Goal: Task Accomplishment & Management: Use online tool/utility

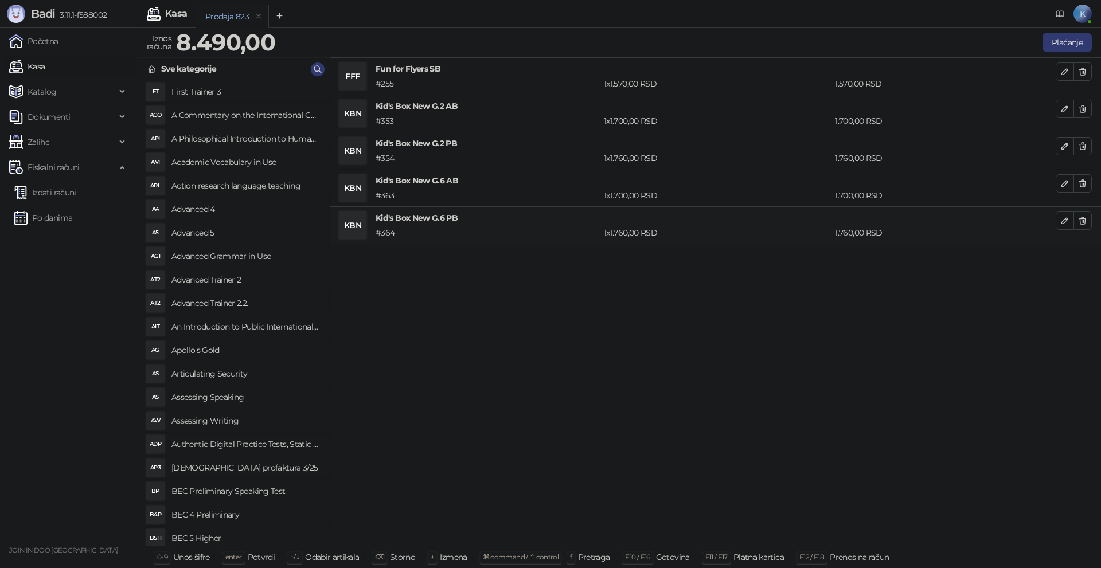
click at [473, 329] on div "FFF Fun for Flyers SB # 255 1 x 1.570,00 RSD 1.570,00 RSD KBN Kid's Box New G.2…" at bounding box center [715, 302] width 771 height 489
click at [1087, 72] on button "button" at bounding box center [1082, 71] width 18 height 18
click at [1087, 100] on button "button" at bounding box center [1082, 109] width 18 height 18
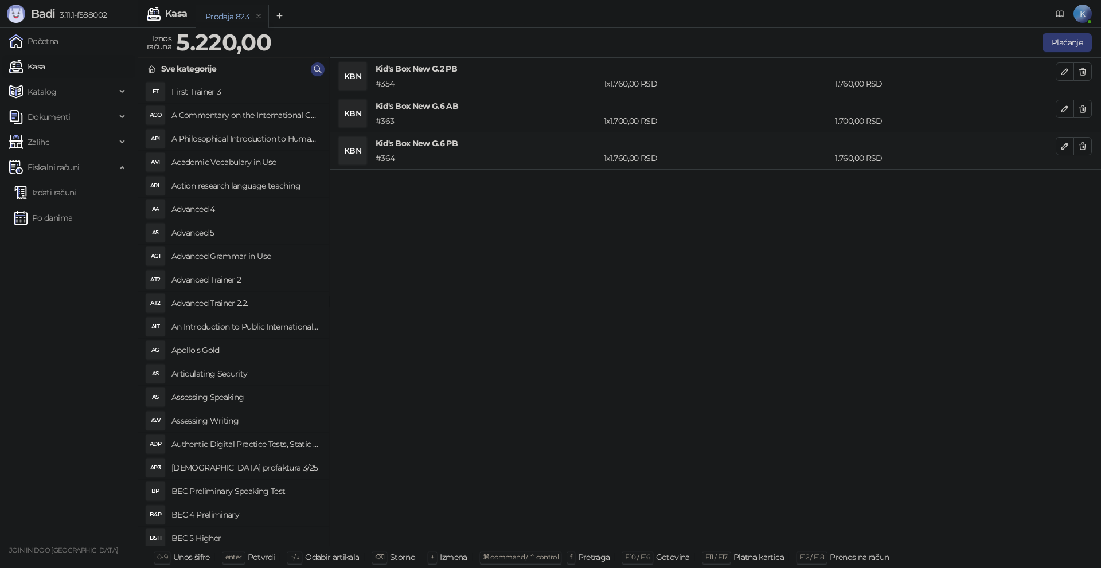
click at [1087, 72] on button "button" at bounding box center [1082, 71] width 18 height 18
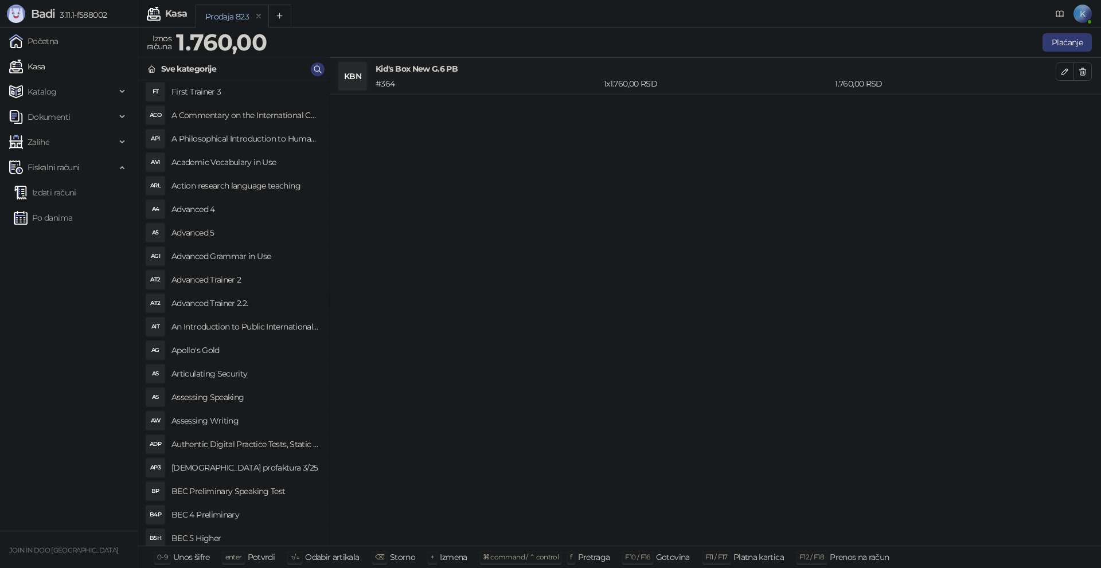
click at [1087, 72] on button "button" at bounding box center [1082, 71] width 18 height 18
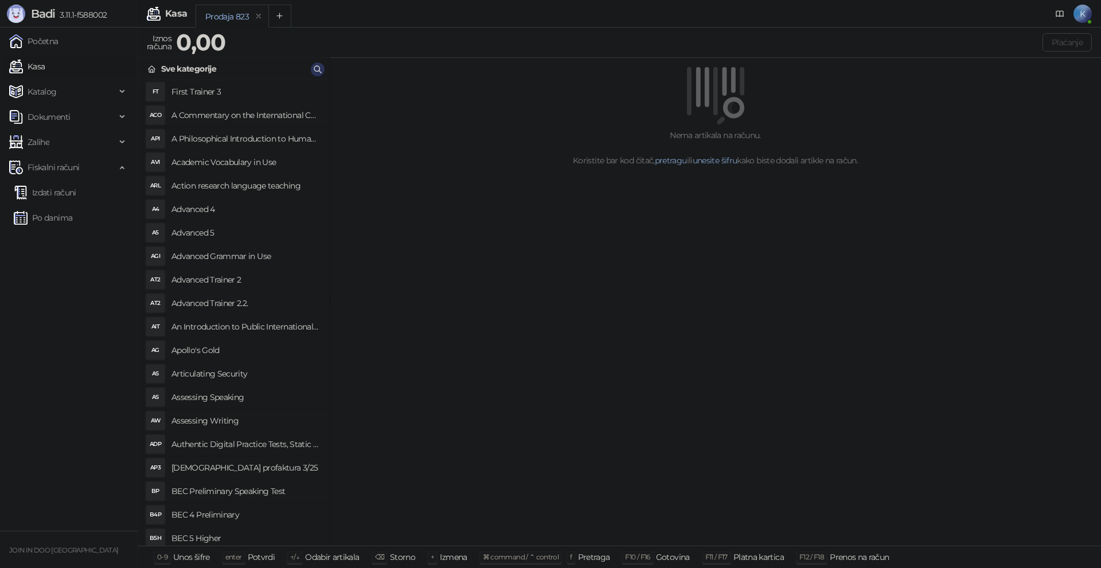
click at [316, 64] on span "button" at bounding box center [317, 69] width 9 height 11
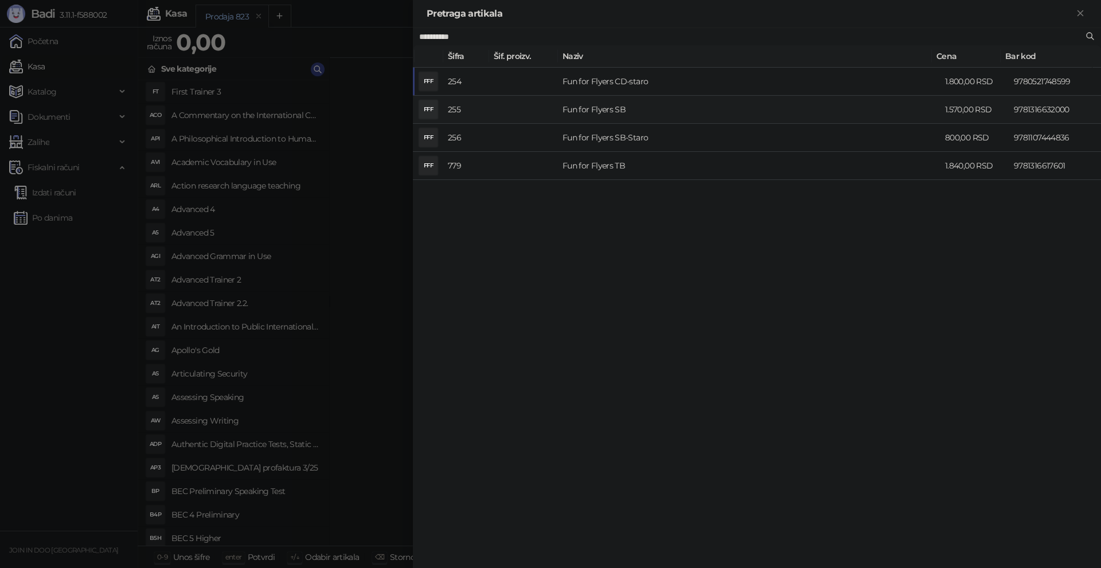
click at [576, 107] on td "Fun for Flyers SB" at bounding box center [749, 110] width 382 height 28
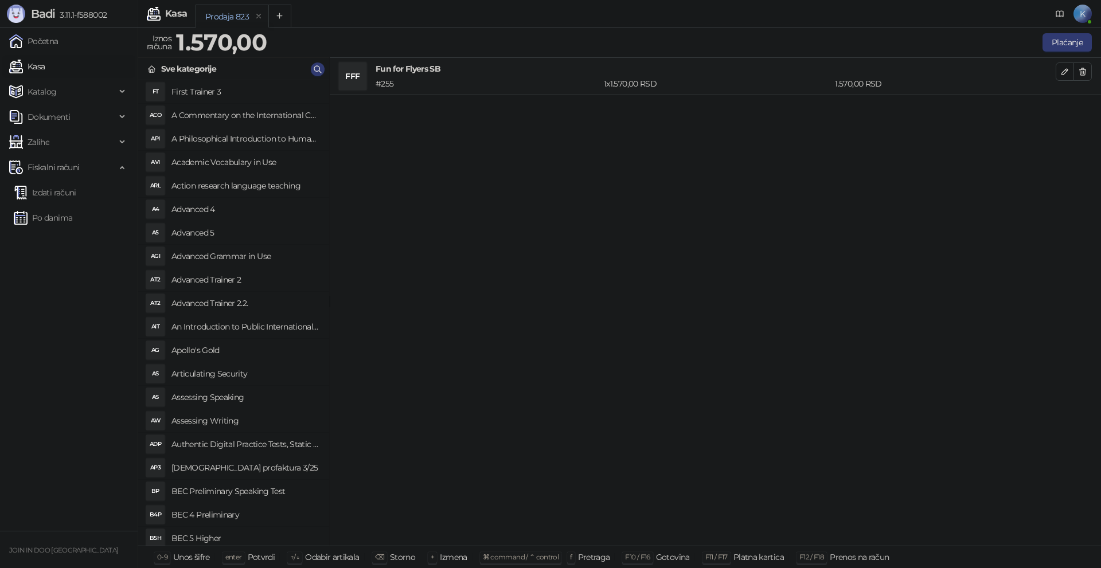
click at [312, 64] on div "Sve kategorije" at bounding box center [233, 69] width 191 height 22
click at [318, 69] on icon "button" at bounding box center [317, 69] width 9 height 9
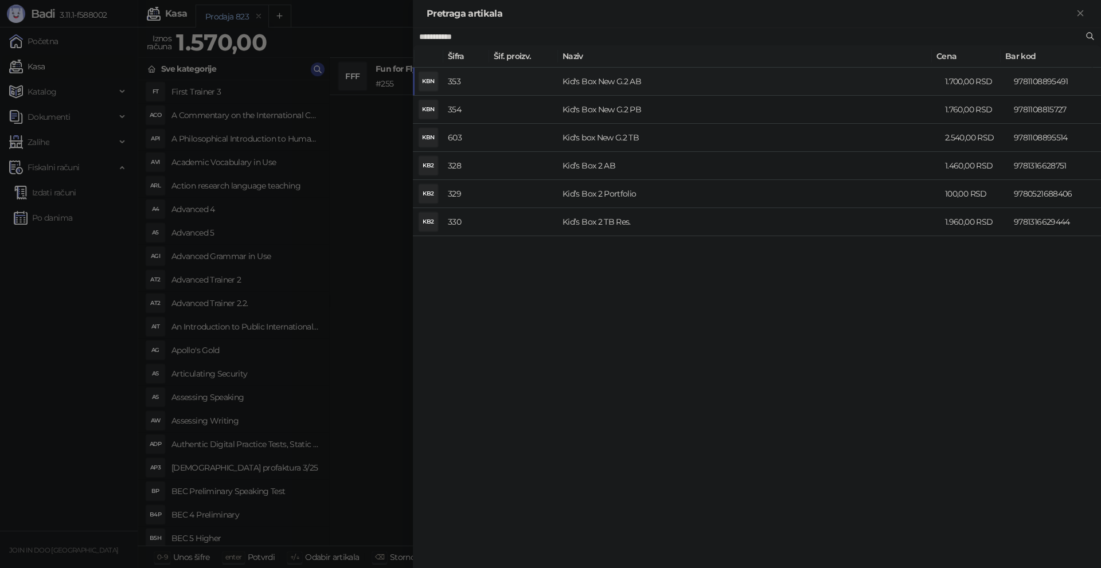
click at [576, 75] on td "Kid's Box New G.2 AB" at bounding box center [749, 82] width 382 height 28
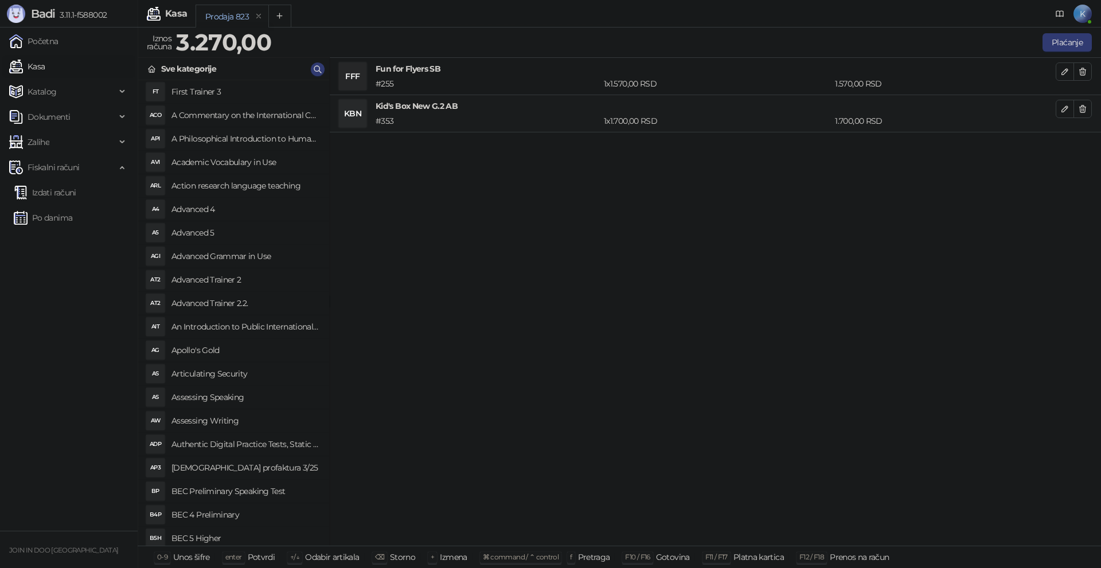
click at [312, 63] on div "Sve kategorije" at bounding box center [233, 69] width 191 height 22
click at [323, 68] on button "button" at bounding box center [318, 69] width 14 height 14
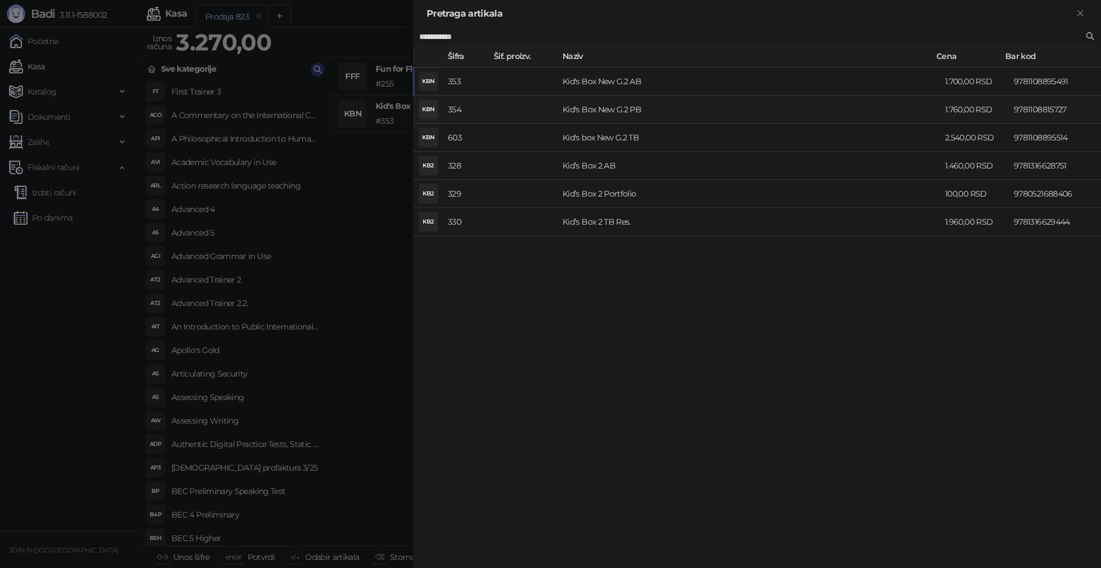
click at [588, 111] on td "Kid's Box New G.2 PB" at bounding box center [749, 110] width 382 height 28
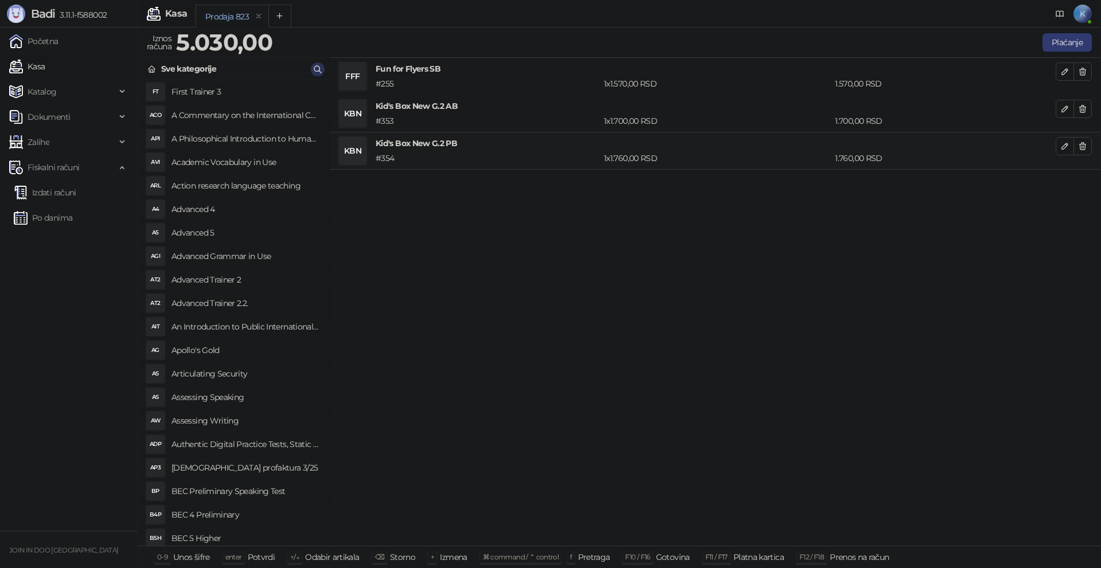
click at [318, 65] on icon "button" at bounding box center [317, 69] width 9 height 9
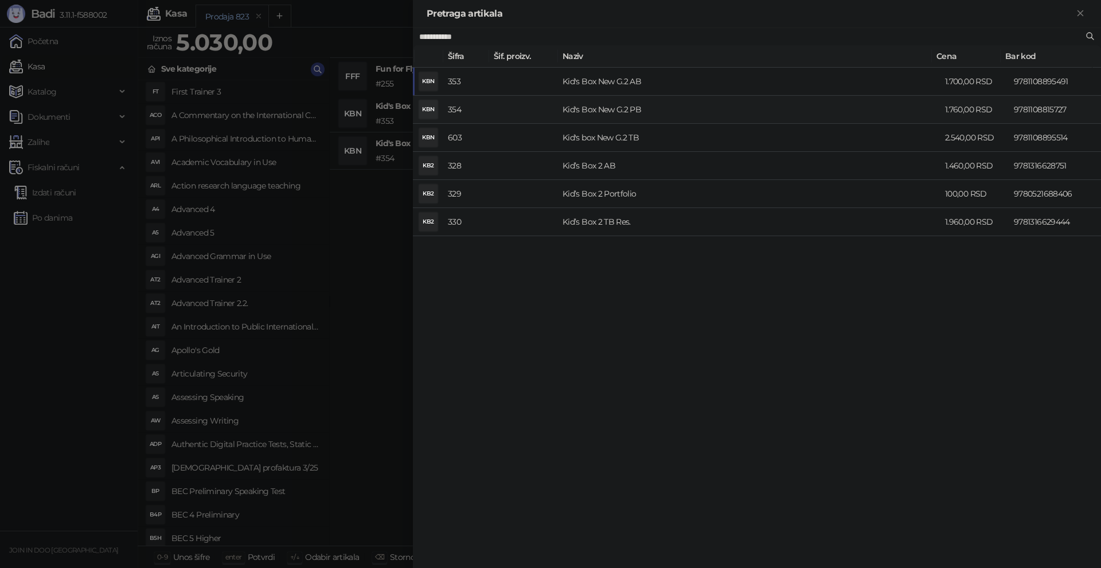
click at [463, 31] on input "**********" at bounding box center [751, 36] width 664 height 13
type input "**********"
click at [577, 83] on td "Kid's Box New G.6 AB" at bounding box center [749, 82] width 382 height 28
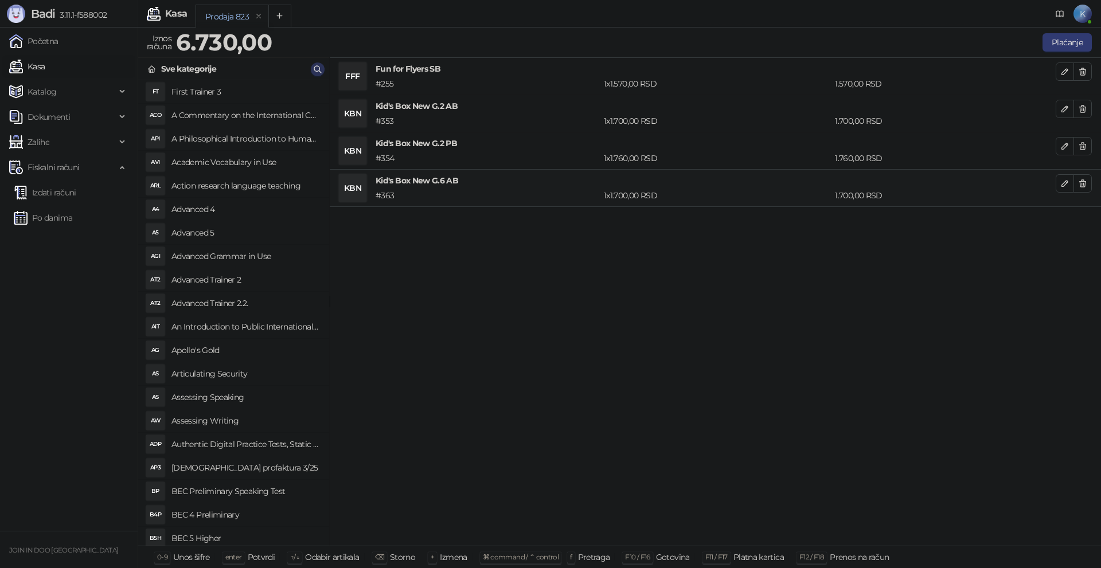
click at [317, 66] on icon "button" at bounding box center [317, 69] width 7 height 7
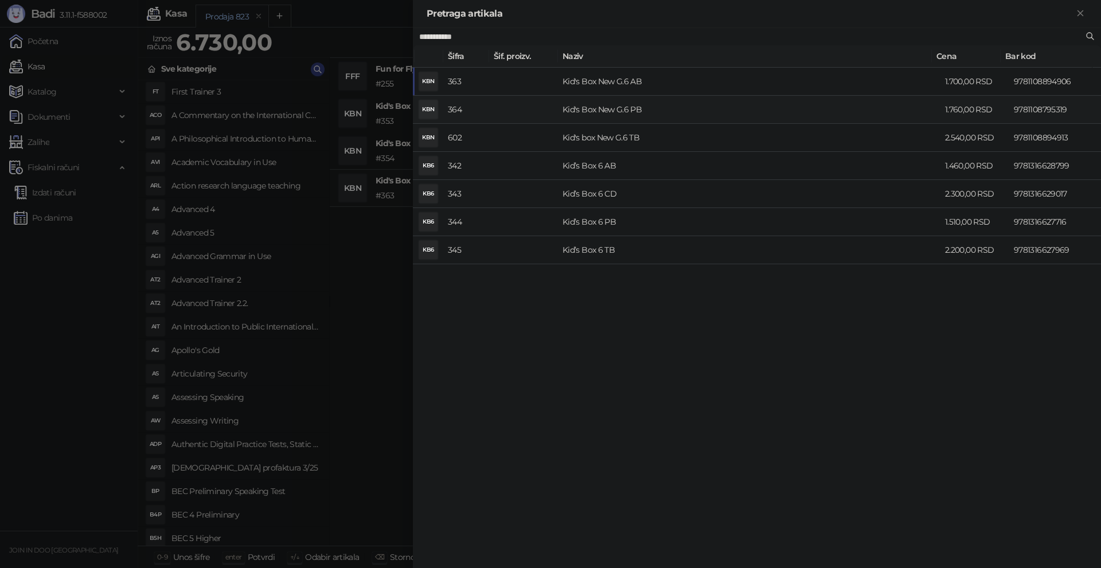
click at [638, 111] on td "Kid's Box New G.6 PB" at bounding box center [749, 110] width 382 height 28
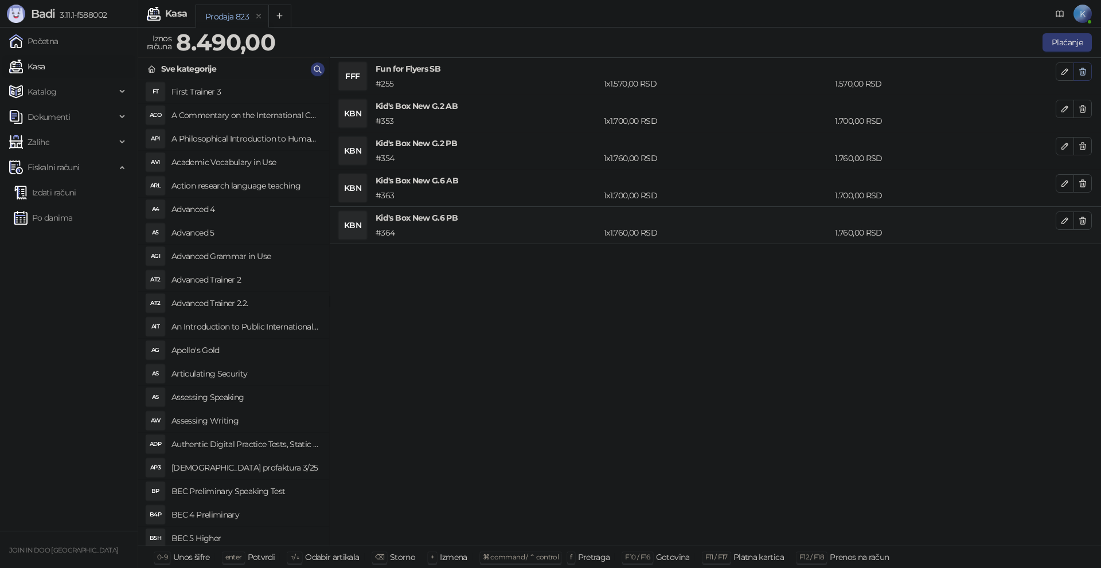
click at [1086, 64] on button "button" at bounding box center [1082, 71] width 18 height 18
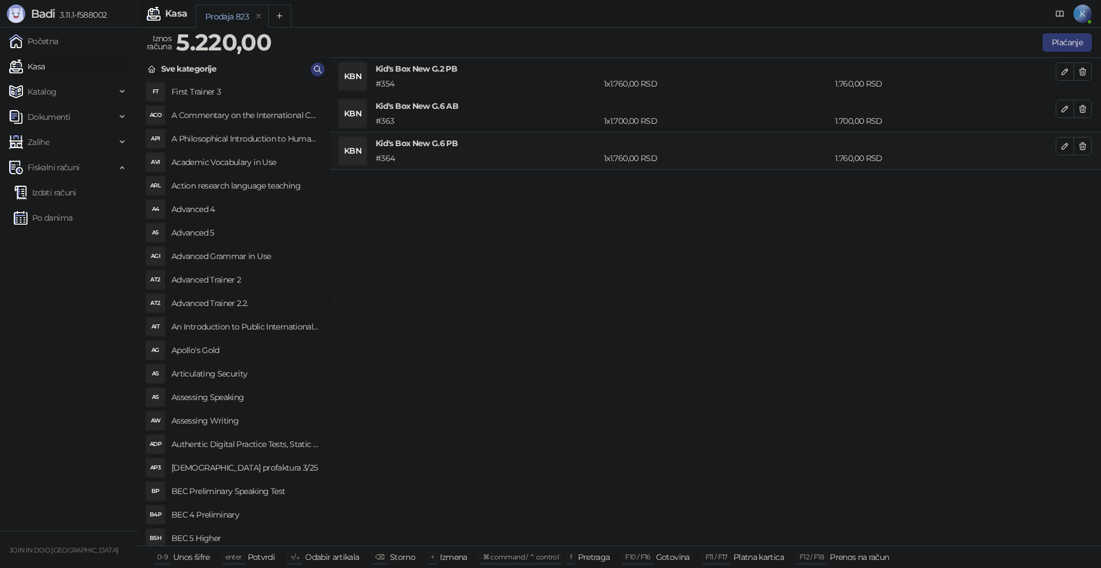
click at [1086, 64] on button "button" at bounding box center [1082, 71] width 18 height 18
click at [1086, 100] on button "button" at bounding box center [1082, 109] width 18 height 18
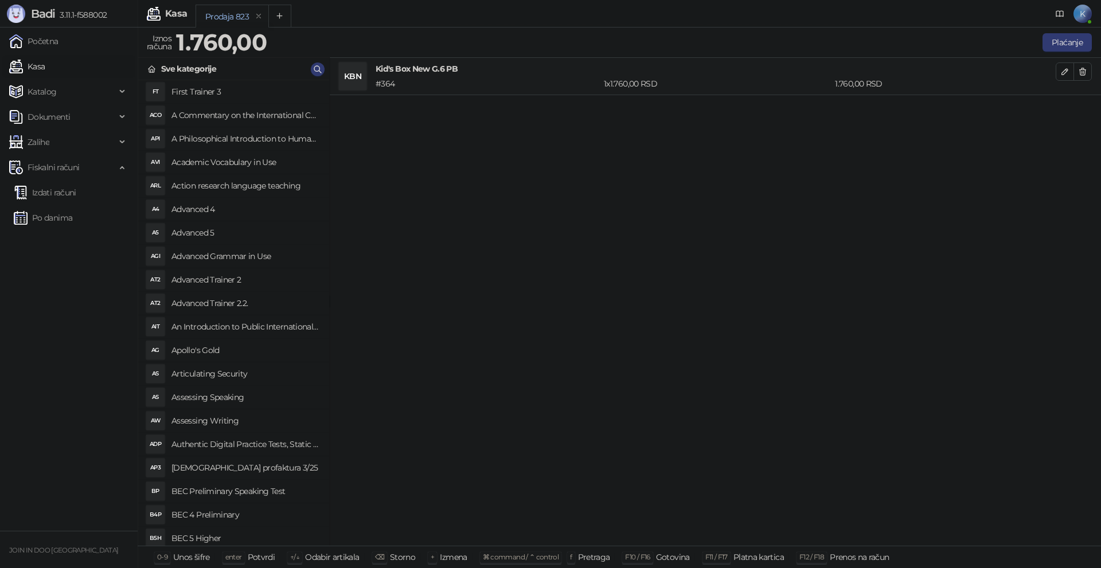
click at [1086, 64] on button "button" at bounding box center [1082, 71] width 18 height 18
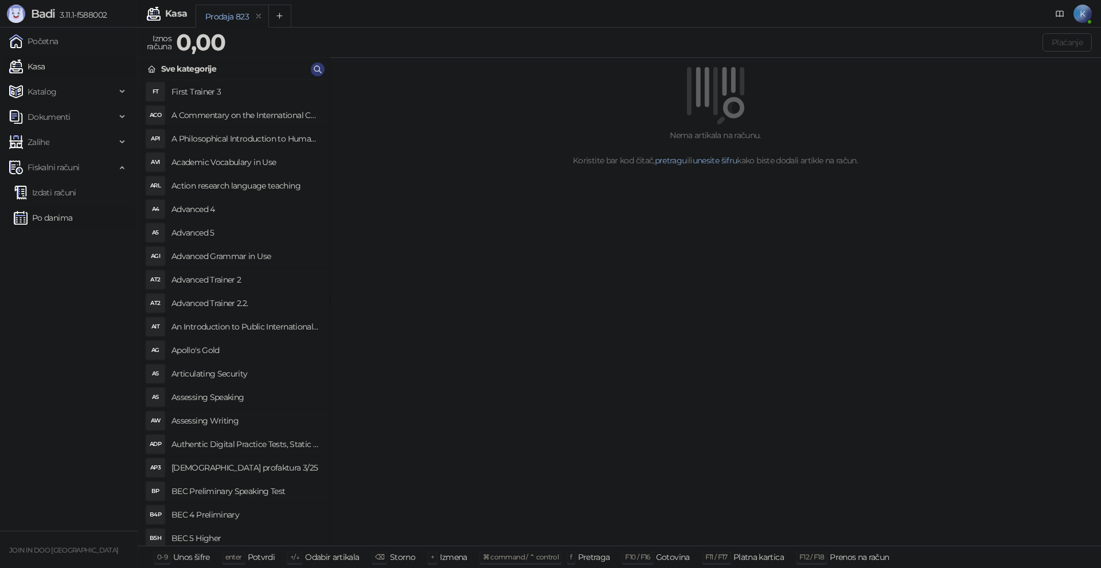
click at [72, 214] on link "Po danima" at bounding box center [43, 217] width 58 height 23
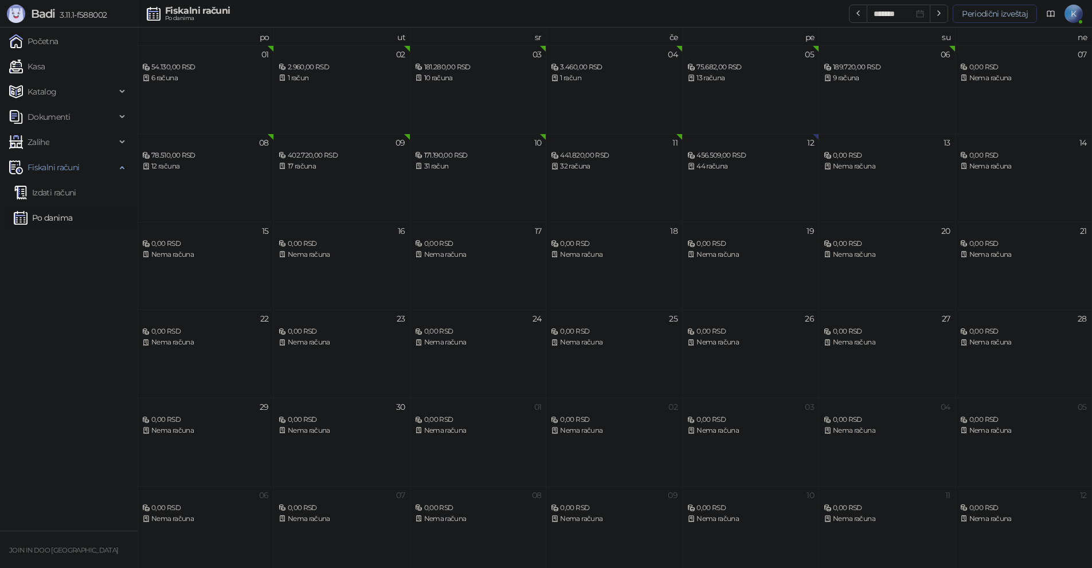
click at [986, 10] on button "Periodični izveštaj" at bounding box center [995, 14] width 84 height 18
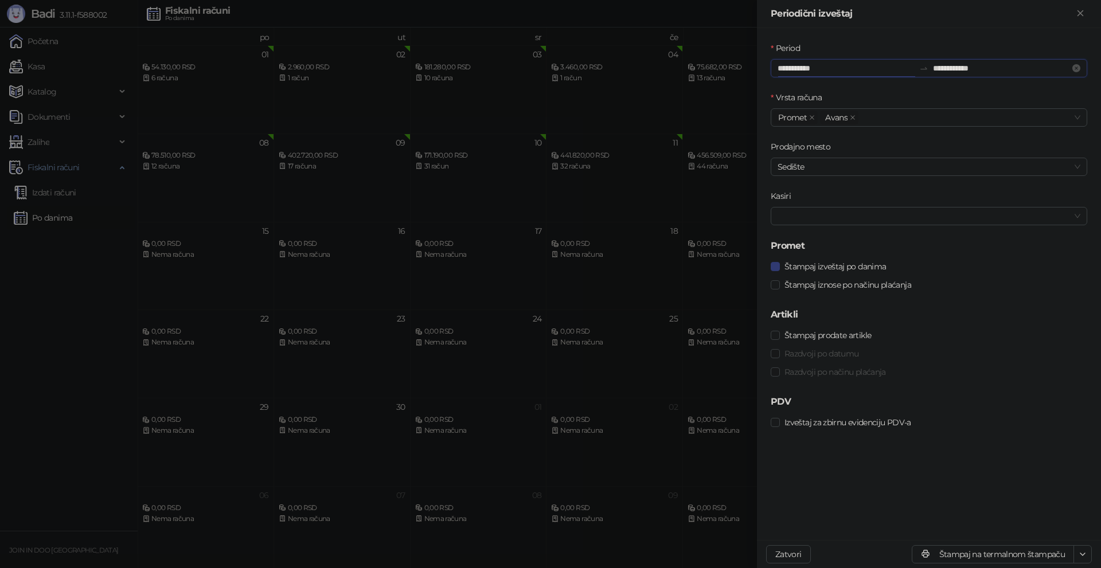
click at [807, 65] on input "**********" at bounding box center [846, 68] width 137 height 13
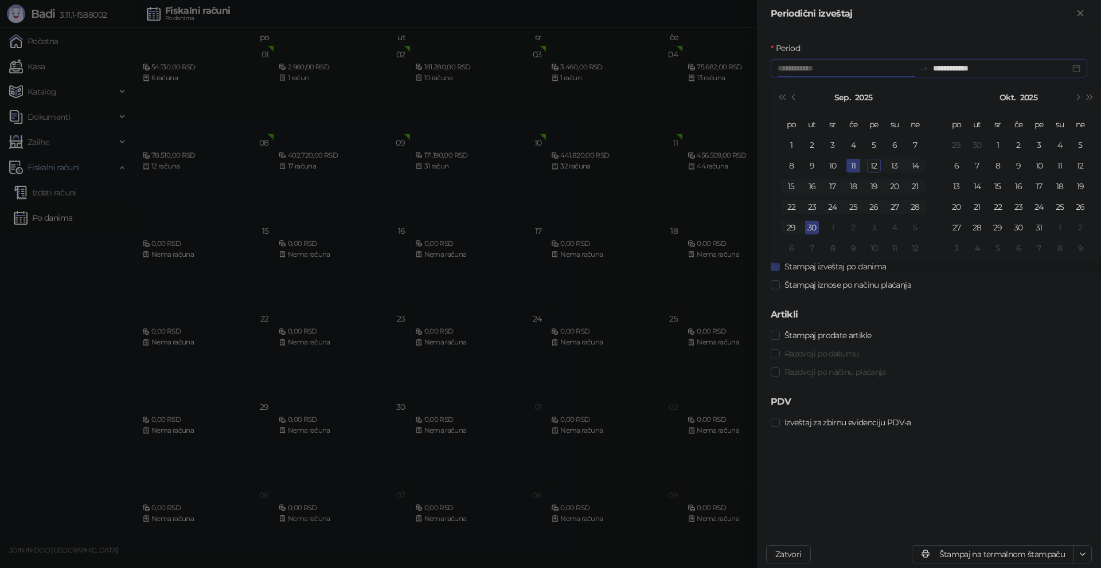
type input "**********"
click at [875, 164] on div "12" at bounding box center [874, 166] width 14 height 14
type input "**********"
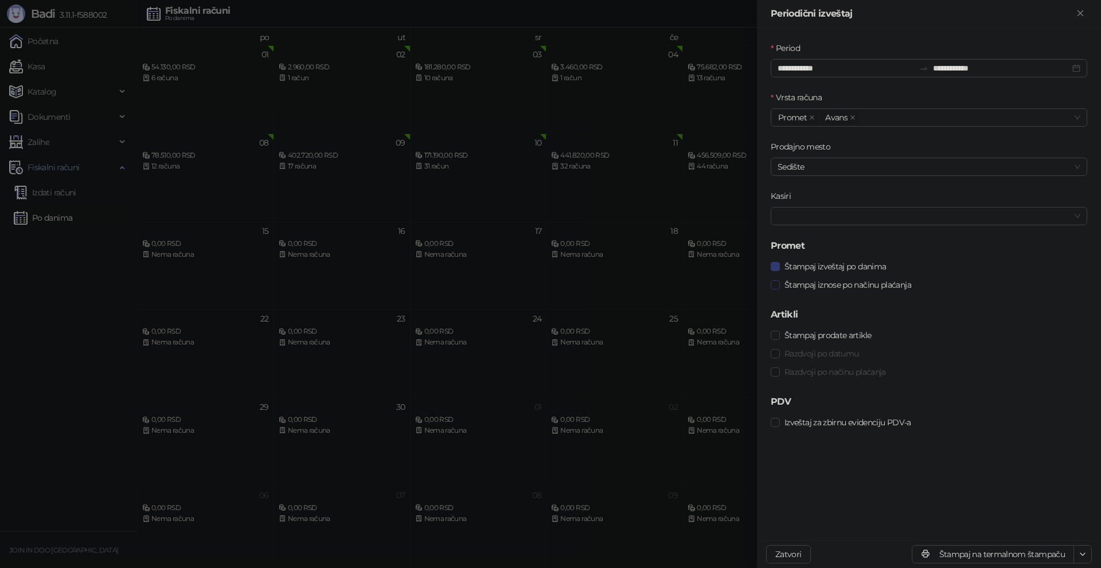
click at [819, 286] on span "Štampaj iznose po načinu plaćanja" at bounding box center [848, 285] width 136 height 13
click at [822, 268] on span "Štampaj izveštaj po danima" at bounding box center [835, 266] width 111 height 13
click at [971, 552] on button "Štampaj na termalnom štampaču" at bounding box center [993, 554] width 162 height 18
click at [6, 364] on div at bounding box center [550, 284] width 1101 height 568
